Goal: Task Accomplishment & Management: Manage account settings

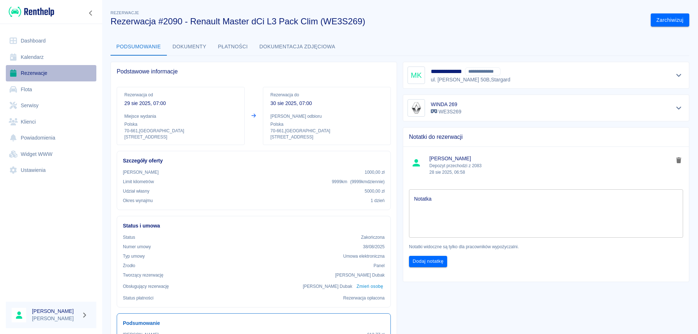
click at [44, 71] on link "Rezerwacje" at bounding box center [51, 73] width 91 height 16
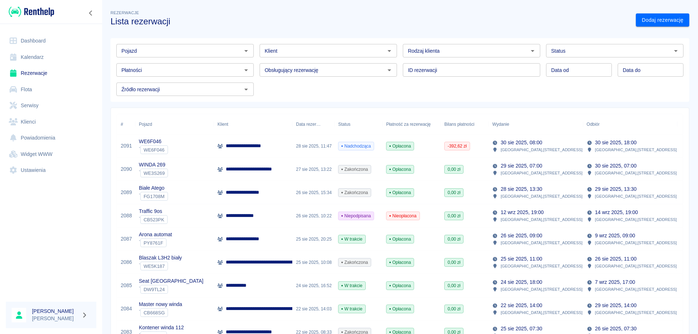
click at [135, 53] on input "Pojazd" at bounding box center [179, 50] width 121 height 9
click at [144, 65] on li "WINDA 269 - WE3S269" at bounding box center [184, 66] width 136 height 12
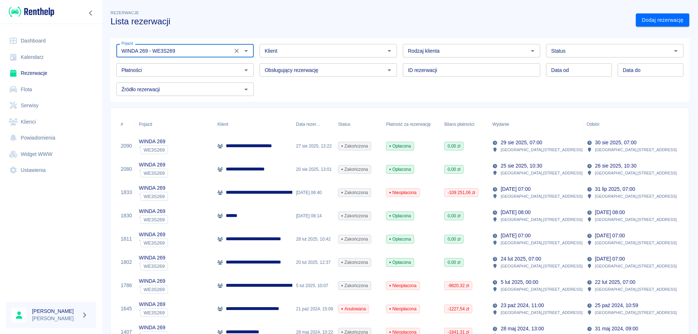
click at [185, 52] on input "WINDA 269 - WE3S269" at bounding box center [175, 50] width 112 height 9
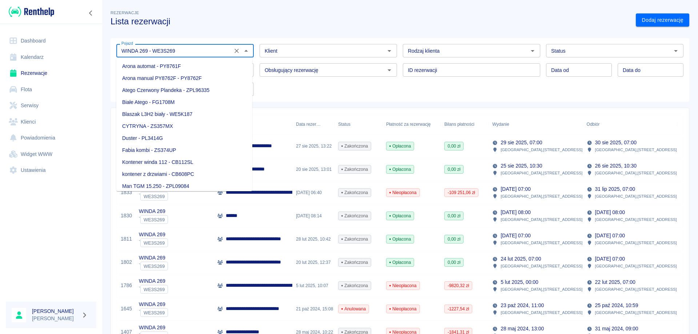
scroll to position [229, 0]
click at [185, 52] on input "WINDA 269 - WE3S269" at bounding box center [175, 50] width 112 height 9
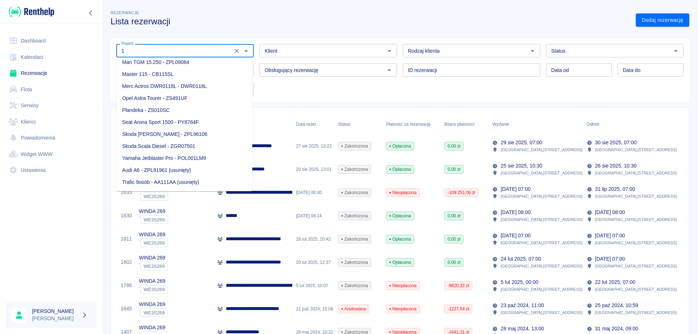
scroll to position [0, 0]
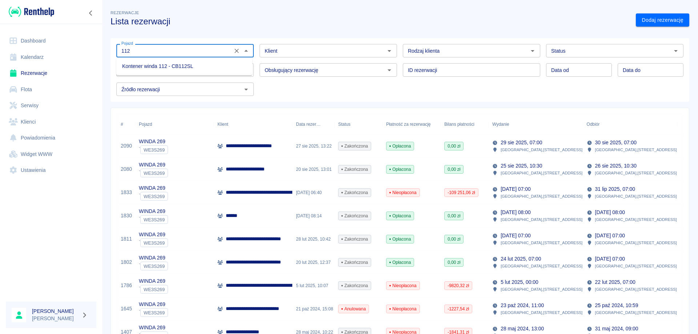
click at [185, 68] on li "Kontener winda 112 - CB112SL" at bounding box center [184, 66] width 136 height 12
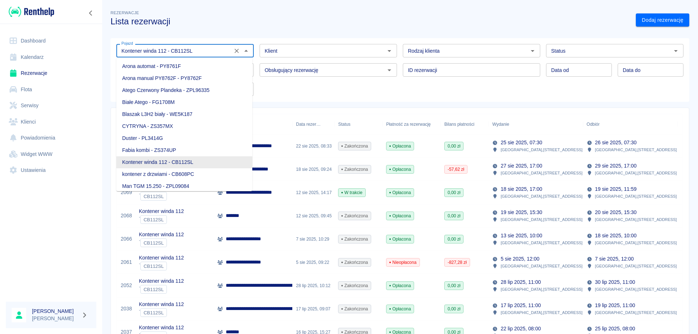
click at [168, 54] on input "Kontener winda 112 - CB112SL" at bounding box center [175, 50] width 112 height 9
click at [168, 53] on input "Kontener winda 112 - CB112SL" at bounding box center [175, 50] width 112 height 9
drag, startPoint x: 168, startPoint y: 53, endPoint x: 175, endPoint y: 52, distance: 7.0
click at [168, 54] on input "Kontener winda 112 - CB112SL" at bounding box center [175, 50] width 112 height 9
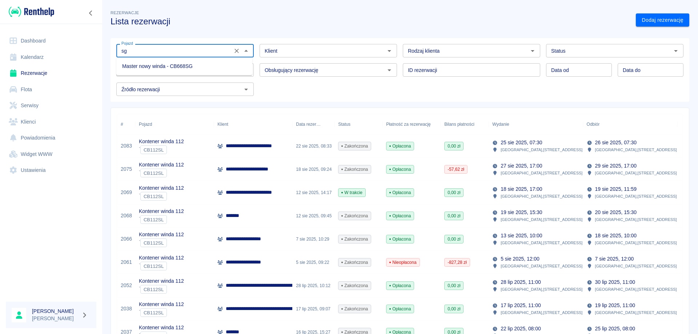
click at [186, 68] on li "Master nowy winda - CB668SG" at bounding box center [184, 66] width 136 height 12
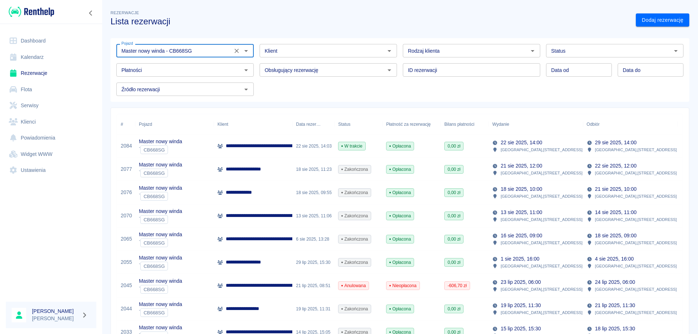
type input "Master nowy winda - CB668SG"
click at [239, 150] on p "**********" at bounding box center [277, 146] width 103 height 8
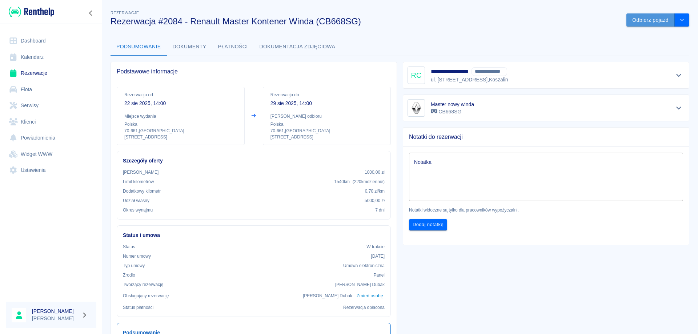
click at [645, 22] on button "Odbierz pojazd" at bounding box center [651, 19] width 48 height 13
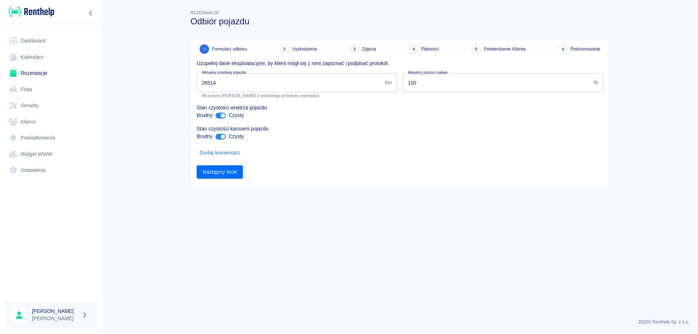
click at [226, 83] on input "26514" at bounding box center [290, 82] width 186 height 19
type input "27328"
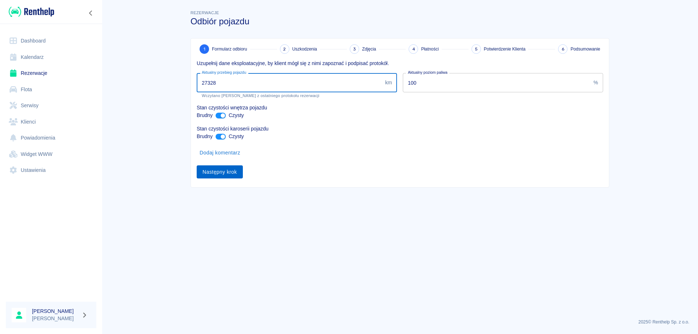
click at [232, 171] on button "Następny krok" at bounding box center [220, 172] width 46 height 13
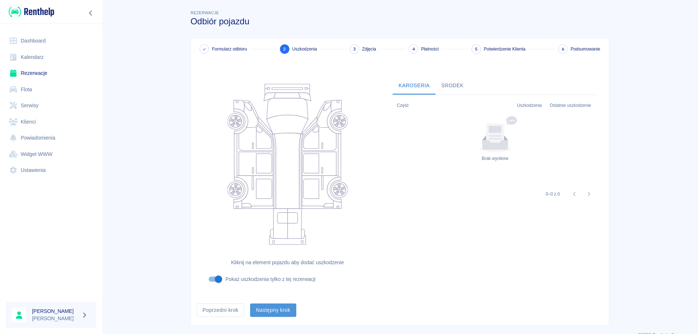
click at [267, 312] on button "Następny krok" at bounding box center [273, 310] width 46 height 13
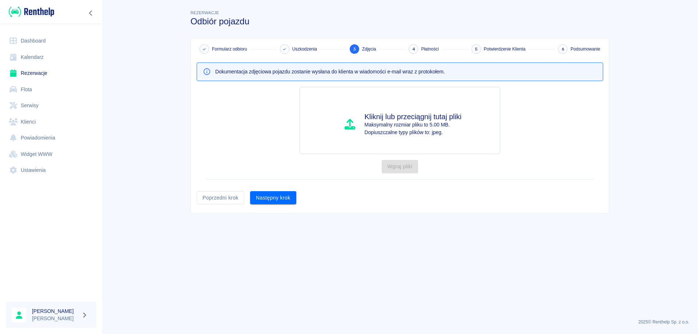
click at [269, 199] on button "Następny krok" at bounding box center [273, 197] width 46 height 13
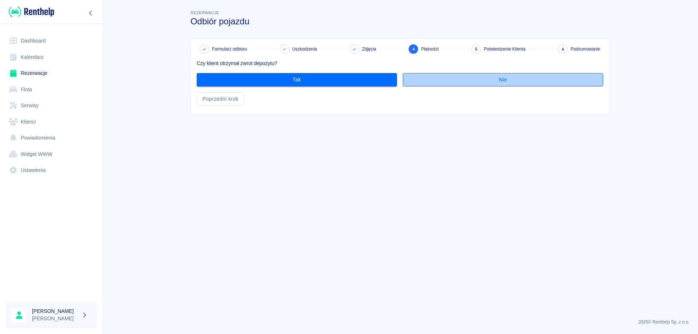
click at [435, 81] on button "Nie" at bounding box center [503, 79] width 200 height 13
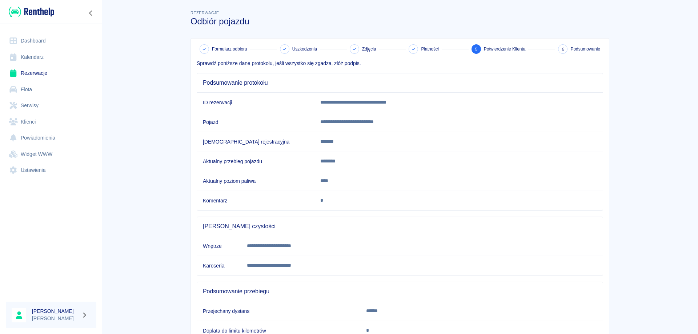
scroll to position [56, 0]
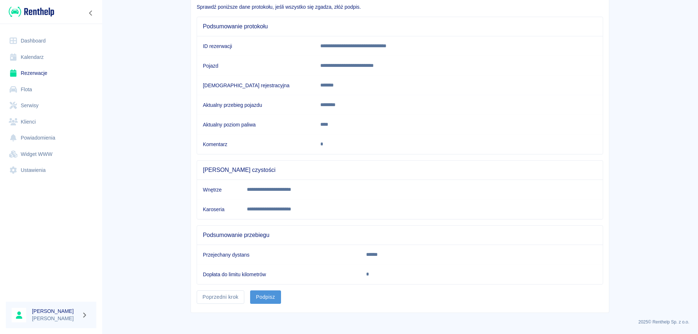
click at [265, 295] on button "Podpisz" at bounding box center [265, 297] width 31 height 13
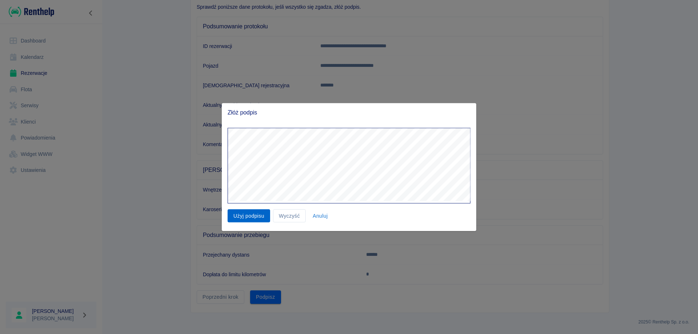
click at [250, 218] on button "Użyj podpisu" at bounding box center [249, 215] width 43 height 13
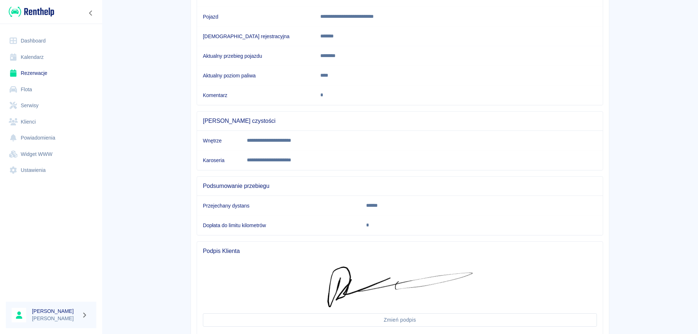
scroll to position [156, 0]
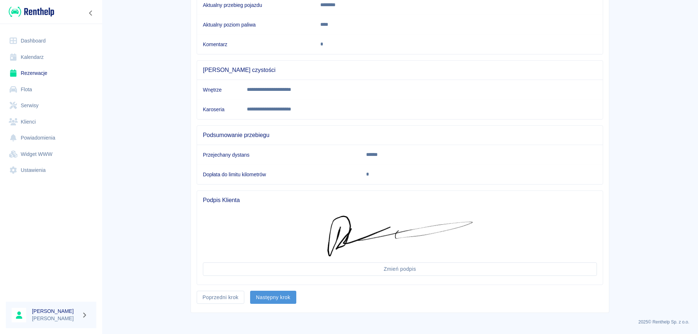
click at [267, 302] on button "Następny krok" at bounding box center [273, 297] width 46 height 13
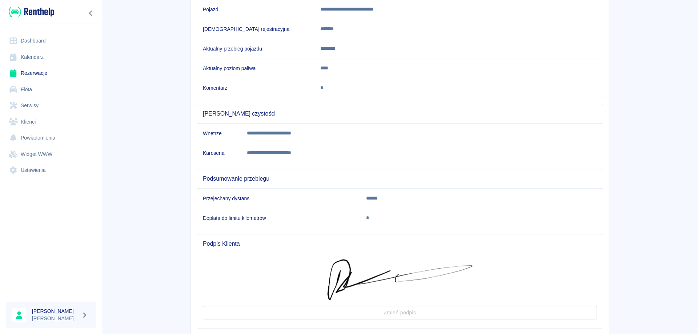
scroll to position [0, 0]
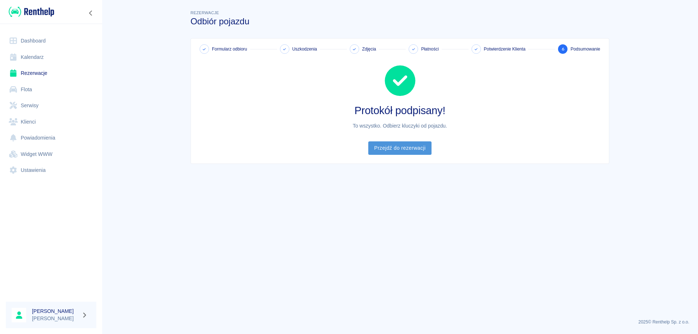
click at [395, 148] on link "Przejdź do rezerwacji" at bounding box center [399, 148] width 63 height 13
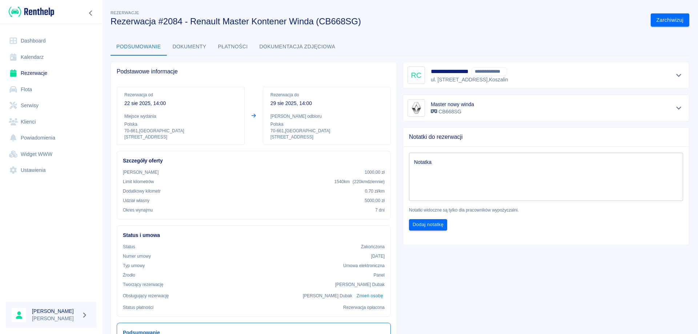
click at [44, 67] on link "Rezerwacje" at bounding box center [51, 73] width 91 height 16
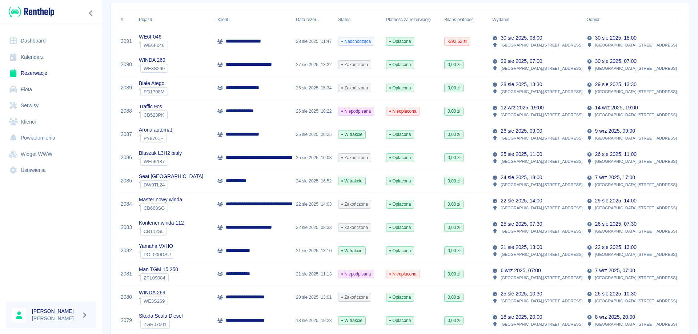
scroll to position [109, 0]
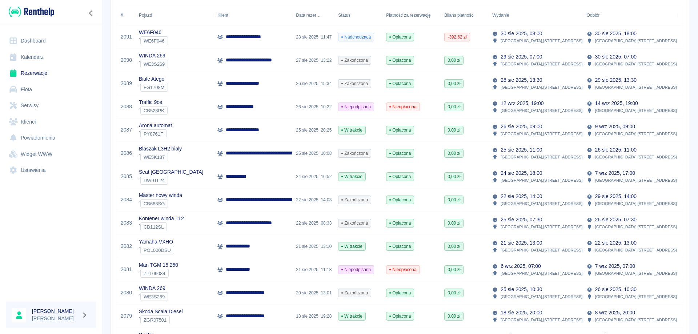
click at [243, 201] on p "**********" at bounding box center [277, 200] width 103 height 8
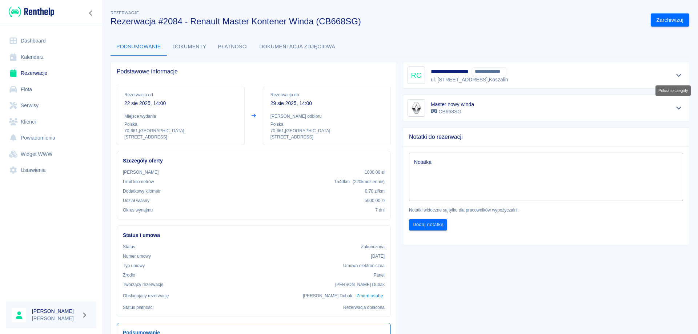
click at [677, 76] on icon "Pokaż szczegóły" at bounding box center [679, 75] width 5 height 3
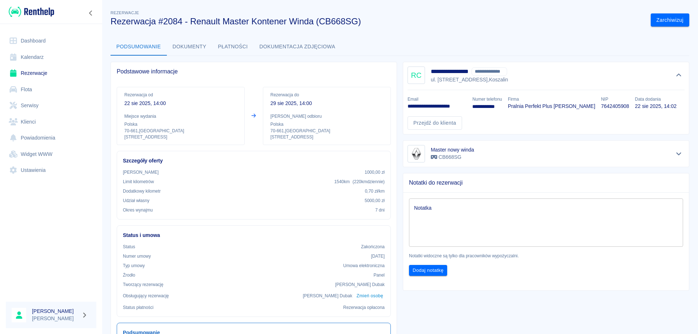
click at [629, 107] on p "7642405908" at bounding box center [615, 107] width 28 height 8
copy p "7642405908"
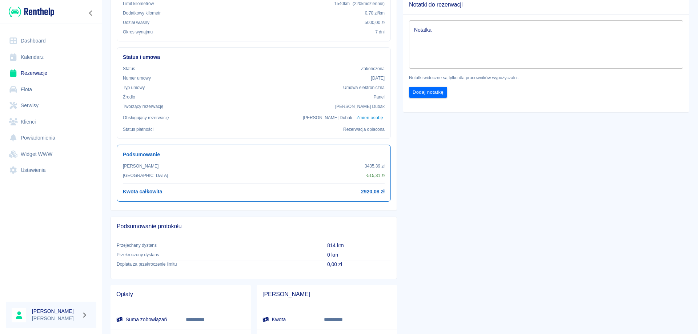
scroll to position [73, 0]
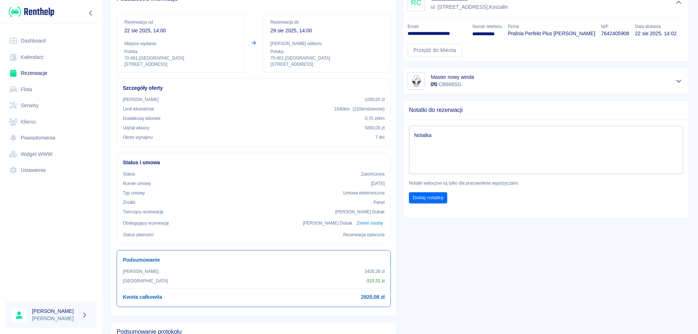
click at [427, 32] on p "**********" at bounding box center [437, 34] width 59 height 8
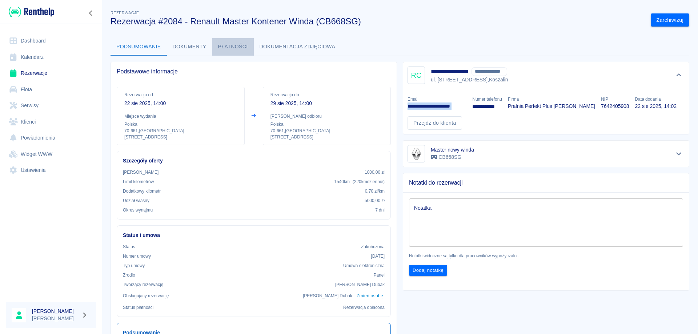
click at [238, 45] on button "Płatności" at bounding box center [232, 46] width 41 height 17
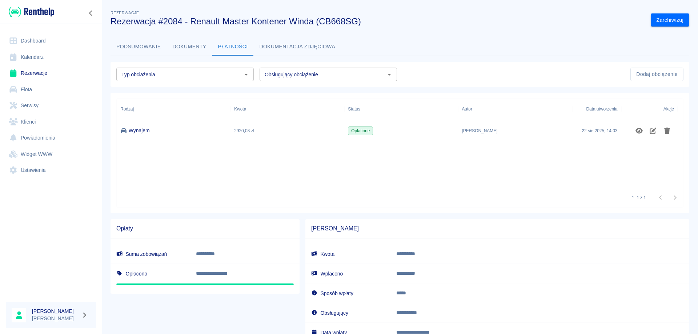
click at [514, 128] on div "[PERSON_NAME]" at bounding box center [515, 130] width 114 height 23
click at [637, 132] on icon "Pokaż szczegóły" at bounding box center [639, 131] width 7 height 6
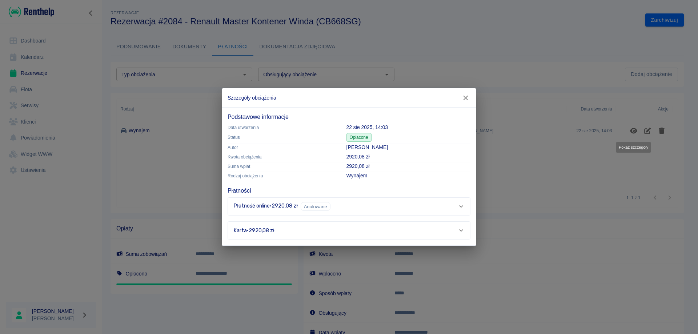
click at [466, 96] on icon "button" at bounding box center [465, 98] width 9 height 8
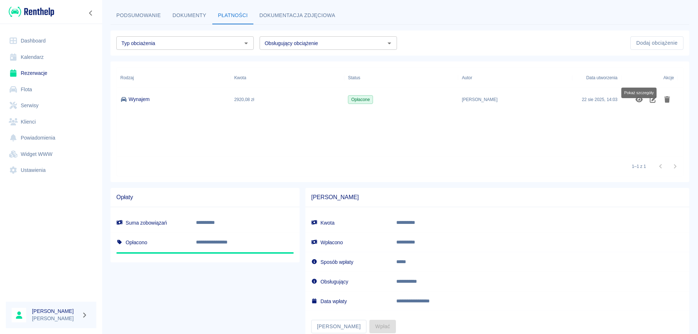
scroll to position [55, 0]
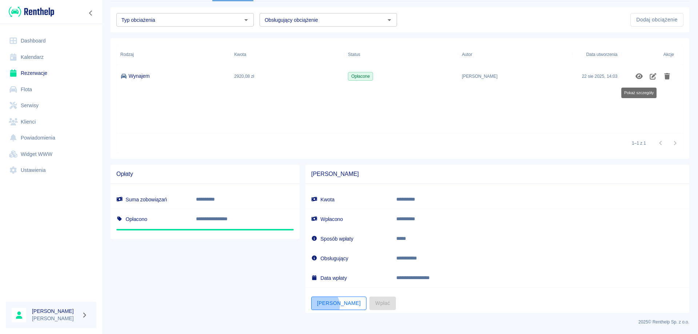
click at [320, 306] on button "[PERSON_NAME]" at bounding box center [338, 303] width 55 height 13
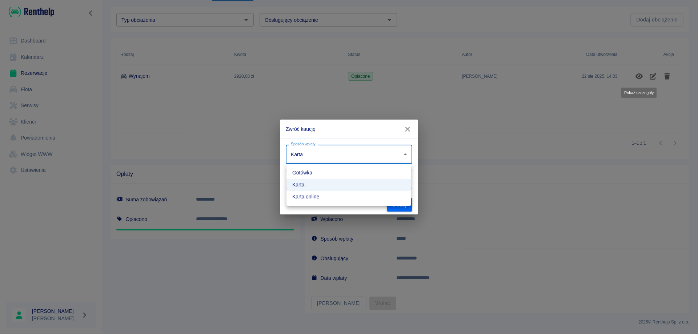
click at [376, 152] on body "**********" at bounding box center [349, 167] width 698 height 334
click at [322, 196] on li "Karta online" at bounding box center [349, 197] width 125 height 12
type input "online_card_authorization"
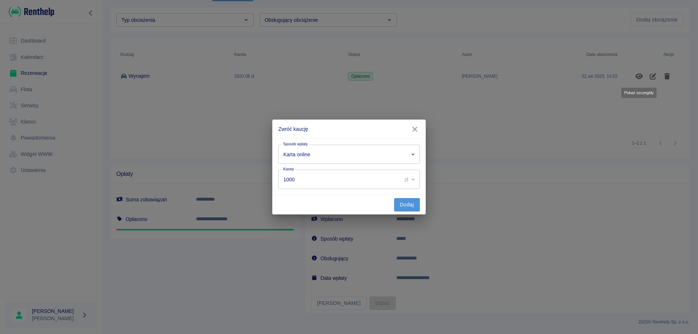
click at [411, 207] on button "Dodaj" at bounding box center [407, 204] width 26 height 13
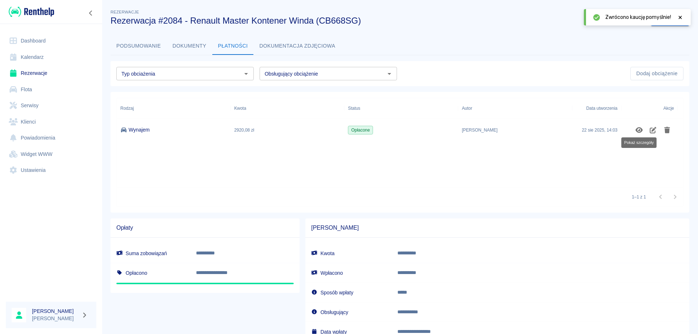
scroll to position [0, 0]
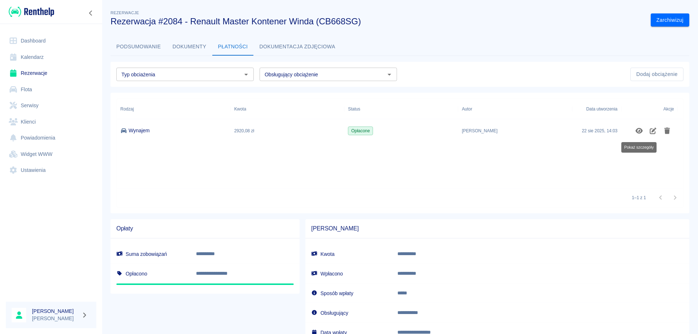
click at [42, 72] on link "Rezerwacje" at bounding box center [51, 73] width 91 height 16
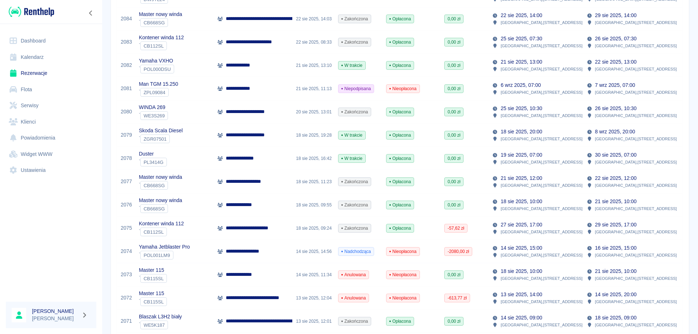
scroll to position [400, 0]
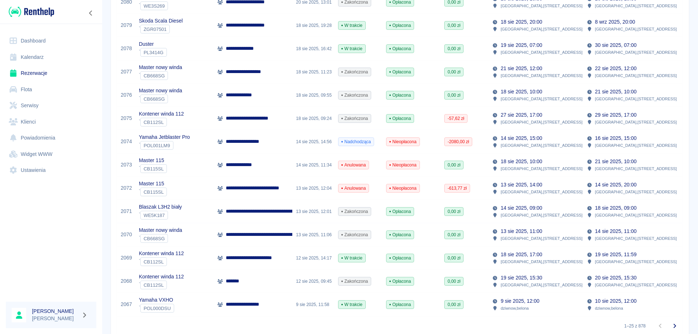
click at [252, 120] on p "**********" at bounding box center [252, 119] width 53 height 8
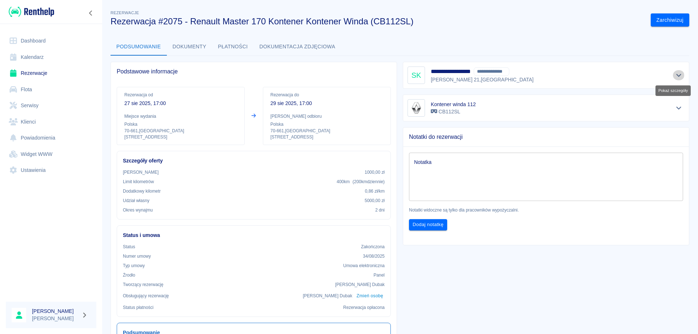
click at [677, 74] on icon "Pokaż szczegóły" at bounding box center [679, 75] width 5 height 3
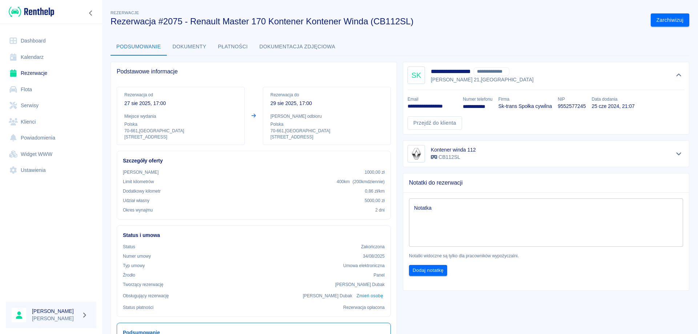
click at [441, 105] on p "**********" at bounding box center [432, 107] width 49 height 8
click at [567, 105] on p "9552577245" at bounding box center [572, 107] width 28 height 8
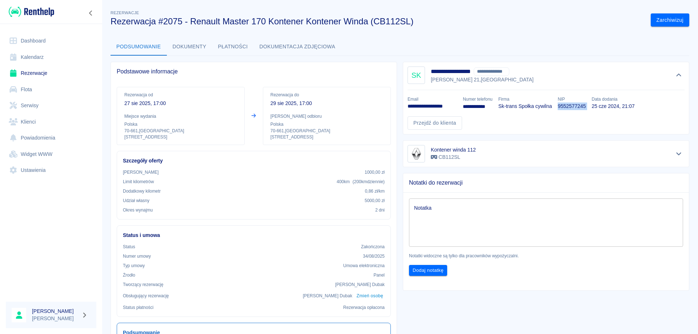
click at [567, 105] on p "9552577245" at bounding box center [572, 107] width 28 height 8
copy p "9552577245"
click at [426, 107] on p "**********" at bounding box center [432, 107] width 49 height 8
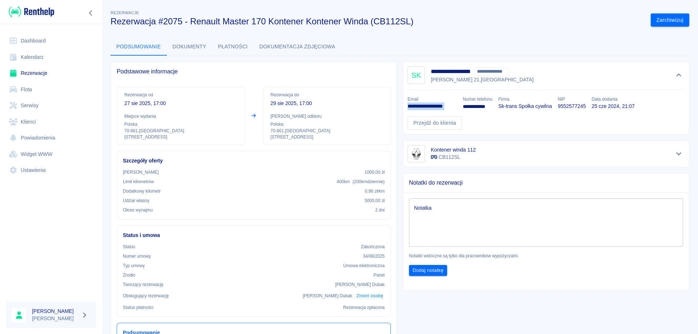
copy p "**********"
click at [31, 69] on link "Rezerwacje" at bounding box center [51, 73] width 91 height 16
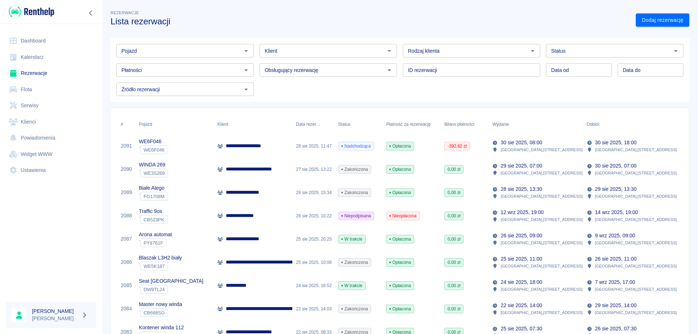
click at [251, 144] on p "**********" at bounding box center [249, 146] width 47 height 8
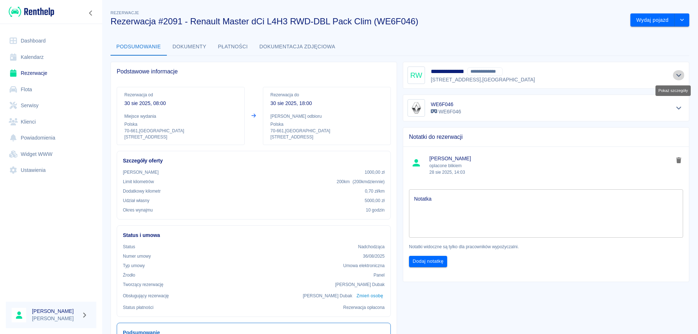
click at [675, 74] on icon "Pokaż szczegóły" at bounding box center [679, 75] width 8 height 7
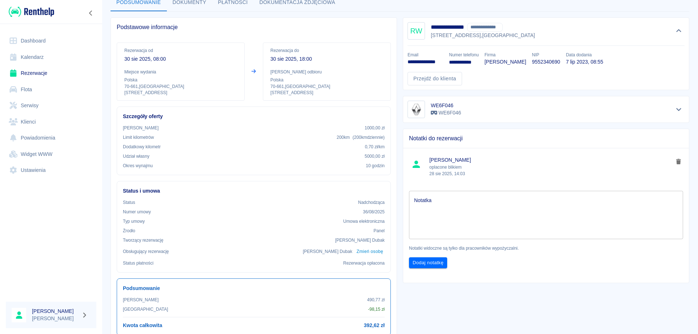
scroll to position [146, 0]
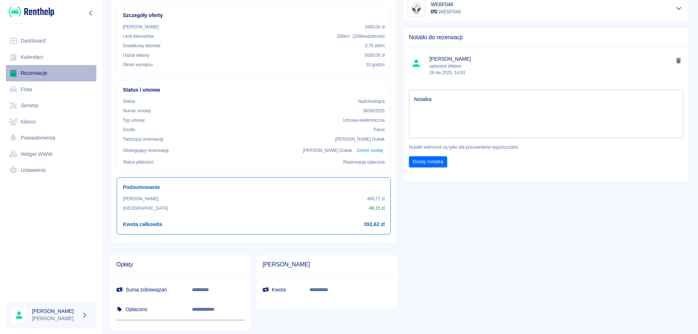
click at [33, 73] on link "Rezerwacje" at bounding box center [51, 73] width 91 height 16
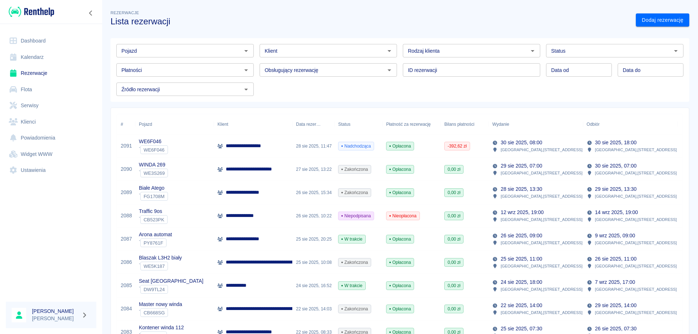
click at [239, 166] on p "**********" at bounding box center [265, 170] width 79 height 8
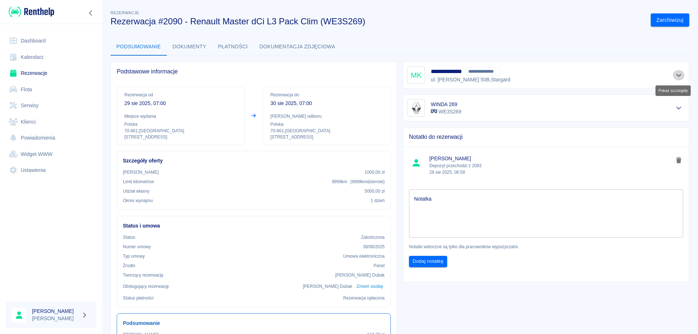
click at [676, 75] on icon "Pokaż szczegóły" at bounding box center [679, 75] width 8 height 7
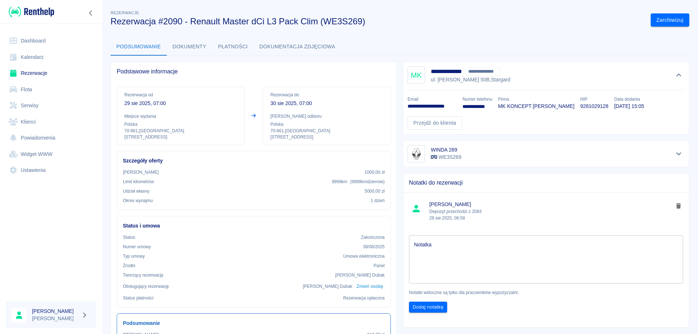
click at [599, 107] on p "9281029128" at bounding box center [595, 107] width 28 height 8
copy p "9281029128"
click at [229, 46] on button "Płatności" at bounding box center [232, 46] width 41 height 17
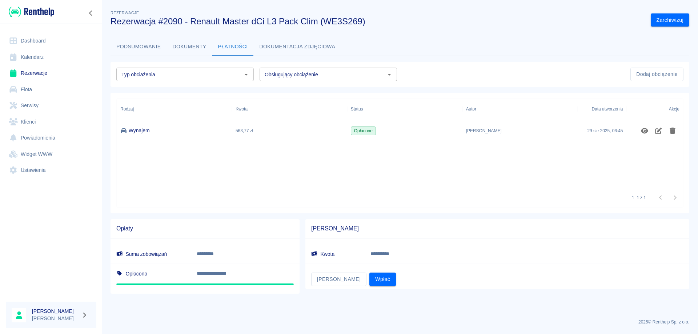
click at [298, 132] on div "563,77 zł" at bounding box center [289, 130] width 115 height 23
click at [138, 52] on button "Podsumowanie" at bounding box center [139, 46] width 56 height 17
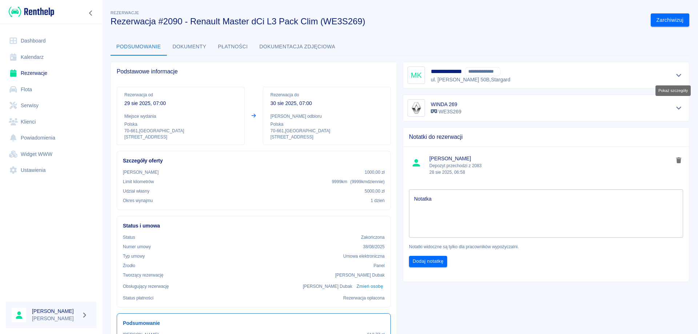
click at [674, 80] on button "Pokaż szczegóły" at bounding box center [679, 75] width 12 height 10
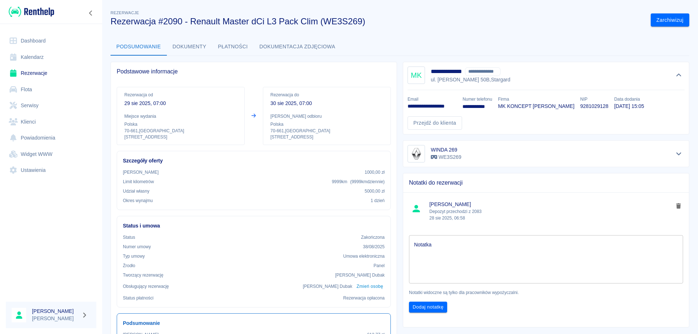
click at [427, 105] on p "**********" at bounding box center [432, 107] width 49 height 8
copy p "**********"
click at [33, 72] on link "Rezerwacje" at bounding box center [51, 73] width 91 height 16
